Goal: Find contact information: Obtain details needed to contact an individual or organization

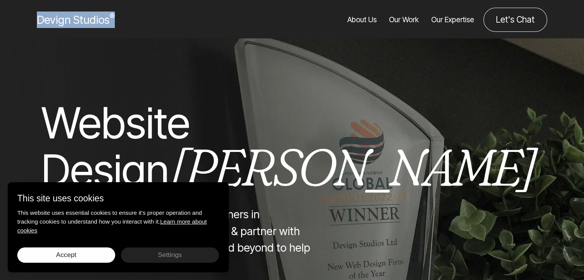
drag, startPoint x: 129, startPoint y: 17, endPoint x: 38, endPoint y: 17, distance: 90.3
click at [38, 17] on div "Devign Studios ®" at bounding box center [114, 20] width 178 height 24
copy span "Devign Studios ®"
click at [508, 18] on link "Let's Chat" at bounding box center [516, 20] width 64 height 24
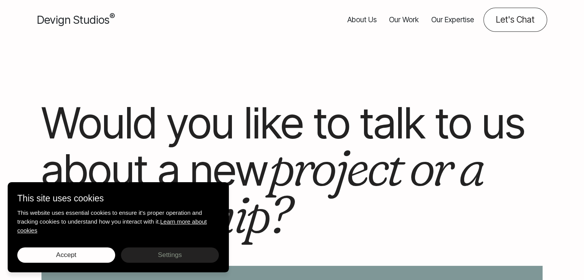
scroll to position [44, 0]
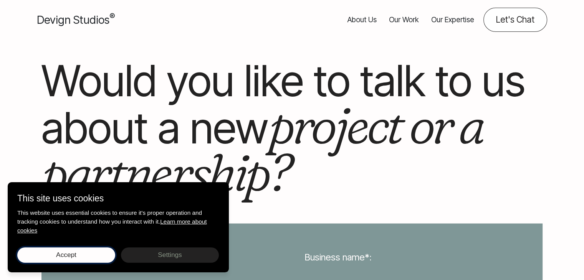
click at [80, 256] on button "Accept Save choices" at bounding box center [66, 255] width 98 height 15
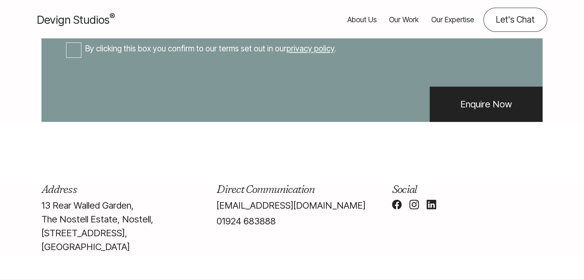
scroll to position [680, 0]
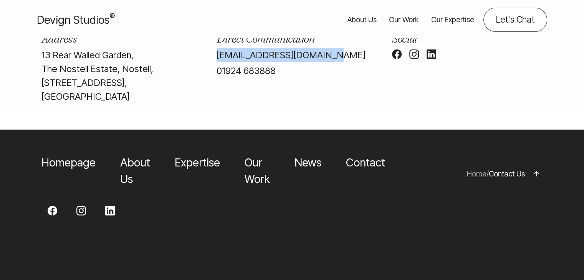
drag, startPoint x: 321, startPoint y: 88, endPoint x: 216, endPoint y: 81, distance: 104.7
click at [216, 81] on div "Direct Communication [EMAIL_ADDRESS][DOMAIN_NAME] 01924 683888" at bounding box center [291, 69] width 175 height 73
